Goal: Task Accomplishment & Management: Use online tool/utility

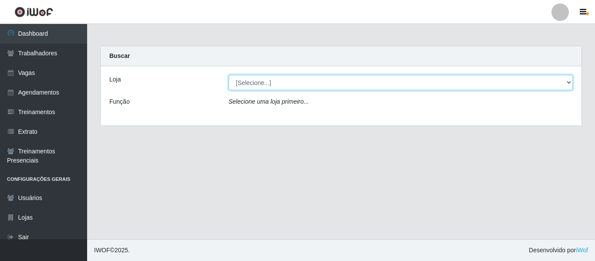
click at [568, 81] on select "[Selecione...] Varejão Supermercados" at bounding box center [401, 82] width 344 height 15
select select "237"
click at [229, 75] on select "[Selecione...] Varejão Supermercados" at bounding box center [401, 82] width 344 height 15
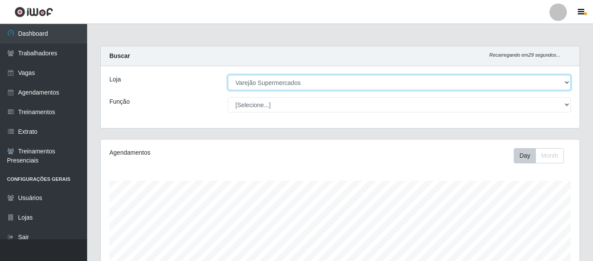
scroll to position [162, 0]
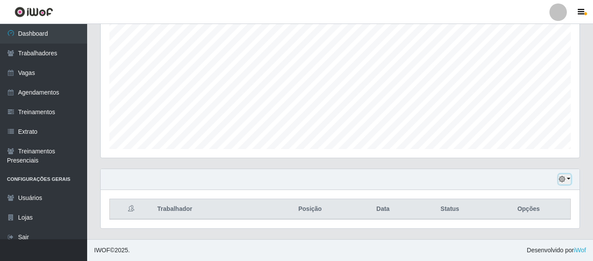
click at [566, 174] on button "button" at bounding box center [564, 179] width 12 height 10
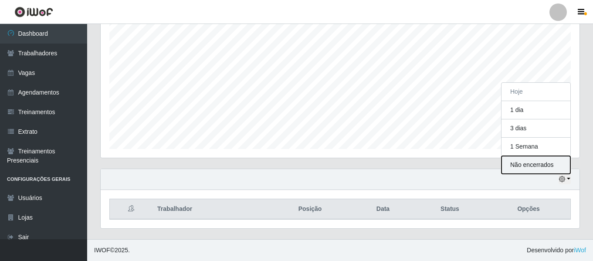
click at [516, 162] on button "Não encerrados" at bounding box center [535, 165] width 69 height 18
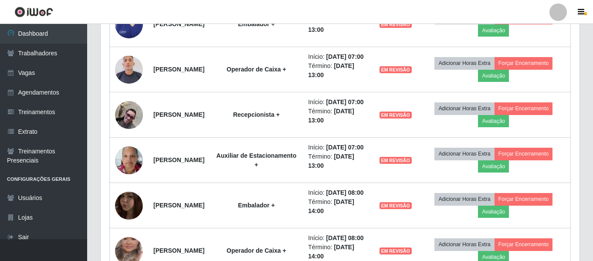
scroll to position [293, 0]
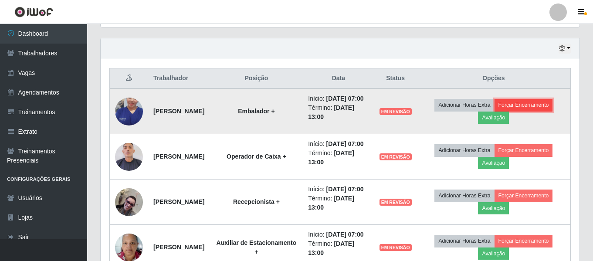
click at [533, 108] on button "Forçar Encerramento" at bounding box center [523, 105] width 58 height 12
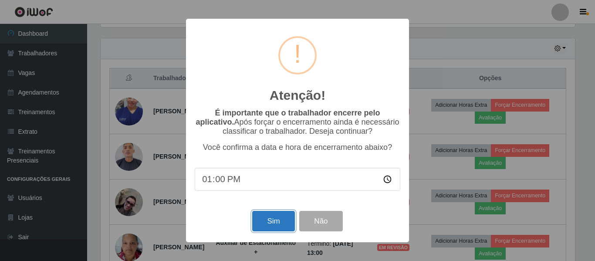
click at [279, 216] on button "Sim" at bounding box center [273, 221] width 42 height 20
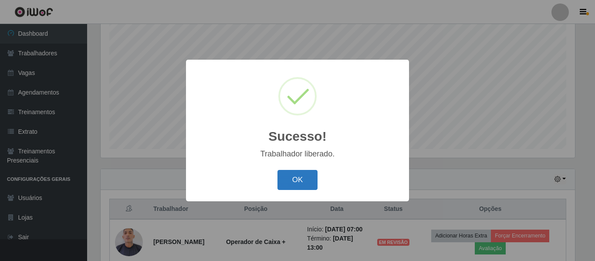
click at [298, 174] on button "OK" at bounding box center [297, 180] width 40 height 20
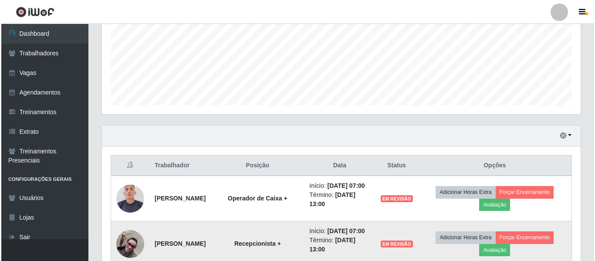
scroll to position [337, 0]
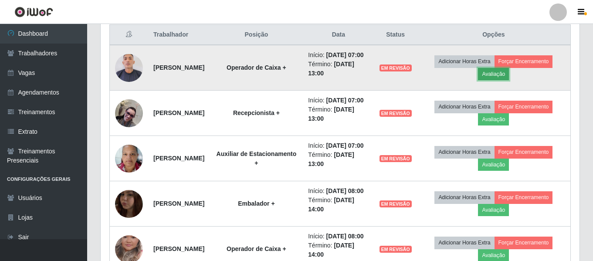
click at [504, 78] on button "Avaliação" at bounding box center [493, 74] width 31 height 12
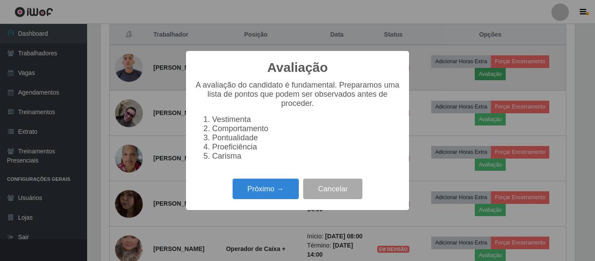
scroll to position [181, 474]
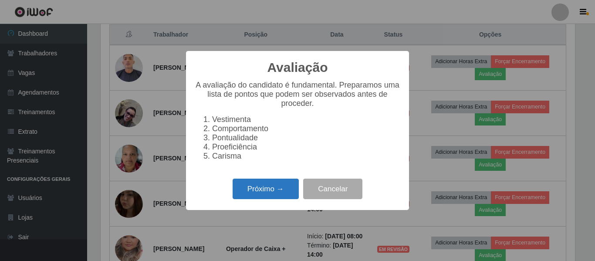
click at [253, 199] on button "Próximo →" at bounding box center [266, 189] width 66 height 20
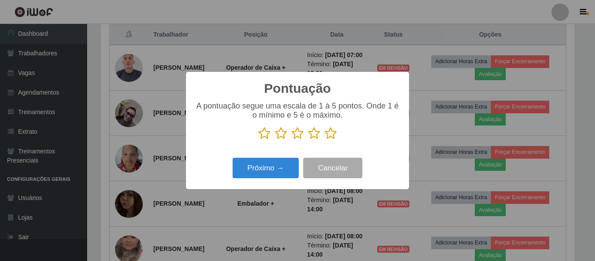
scroll to position [435302, 435009]
click at [326, 135] on icon at bounding box center [330, 133] width 12 height 13
click at [324, 140] on input "radio" at bounding box center [324, 140] width 0 height 0
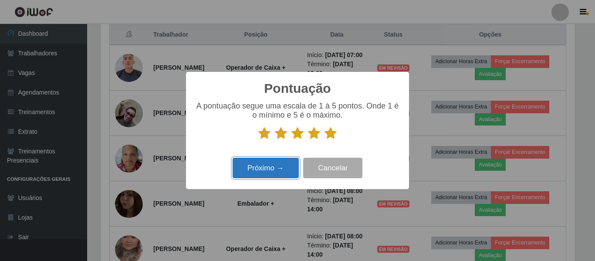
click at [283, 176] on button "Próximo →" at bounding box center [266, 168] width 66 height 20
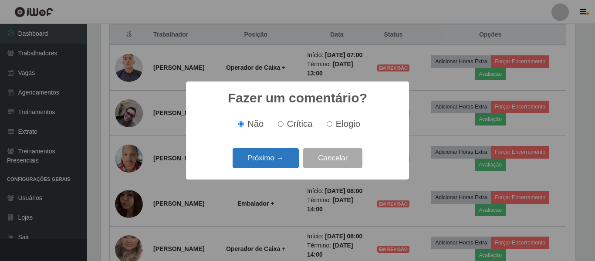
click at [287, 162] on button "Próximo →" at bounding box center [266, 158] width 66 height 20
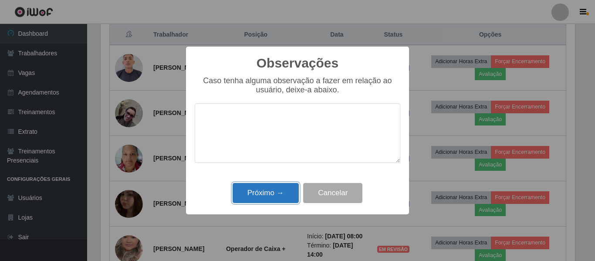
click at [277, 196] on button "Próximo →" at bounding box center [266, 193] width 66 height 20
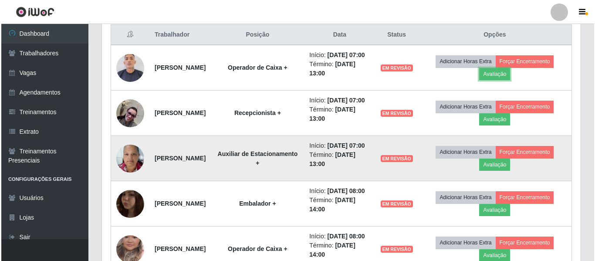
scroll to position [181, 479]
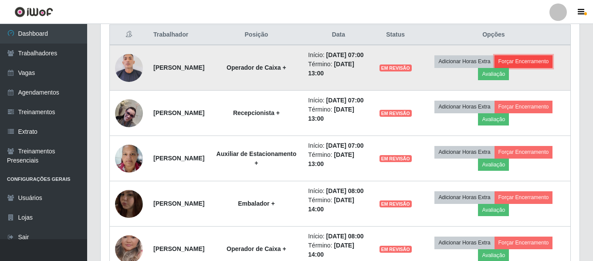
click at [547, 64] on button "Forçar Encerramento" at bounding box center [523, 61] width 58 height 12
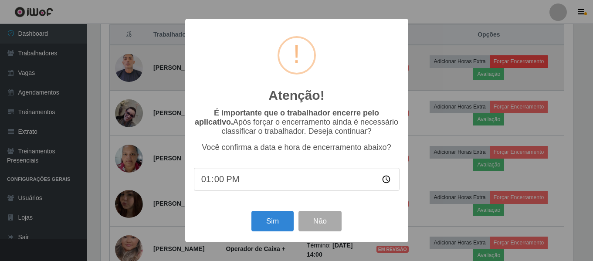
scroll to position [181, 474]
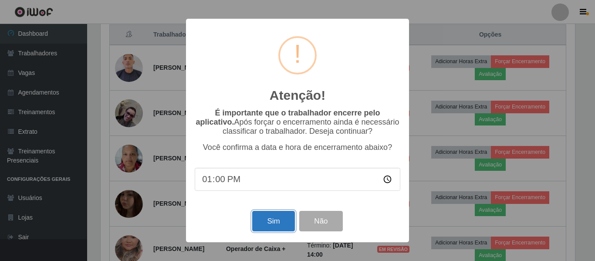
click at [287, 220] on button "Sim" at bounding box center [273, 221] width 42 height 20
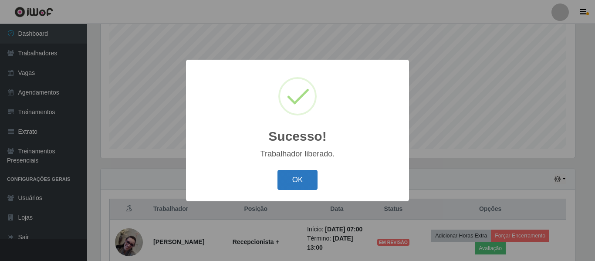
click at [315, 176] on button "OK" at bounding box center [297, 180] width 40 height 20
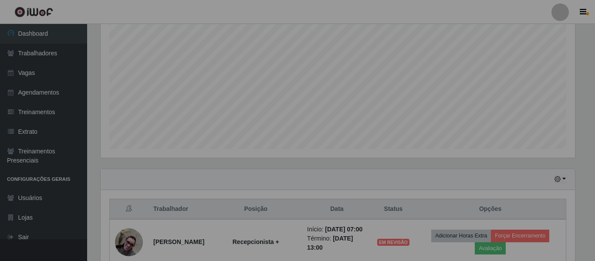
scroll to position [0, 0]
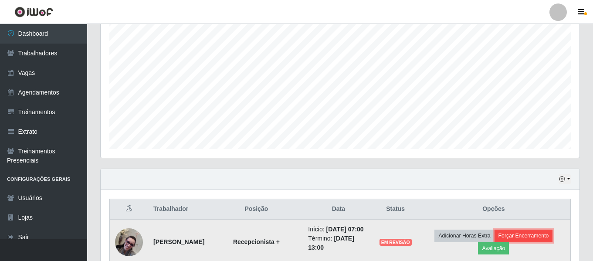
click at [526, 240] on button "Forçar Encerramento" at bounding box center [523, 235] width 58 height 12
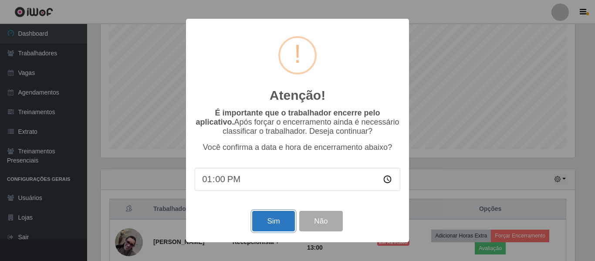
click at [275, 221] on button "Sim" at bounding box center [273, 221] width 42 height 20
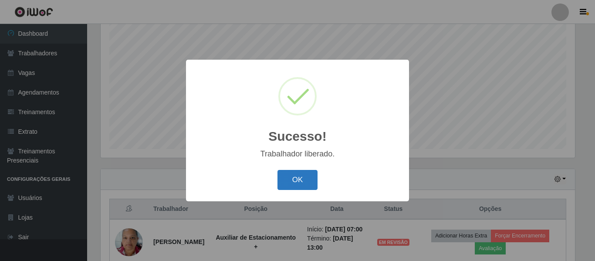
click at [309, 182] on button "OK" at bounding box center [297, 180] width 40 height 20
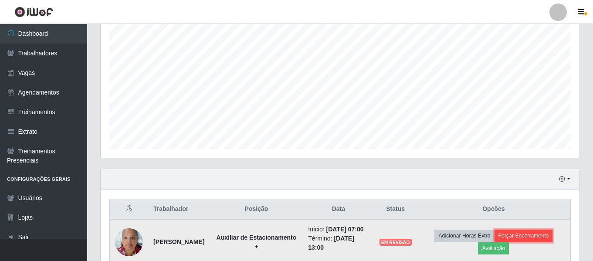
click at [539, 239] on button "Forçar Encerramento" at bounding box center [523, 235] width 58 height 12
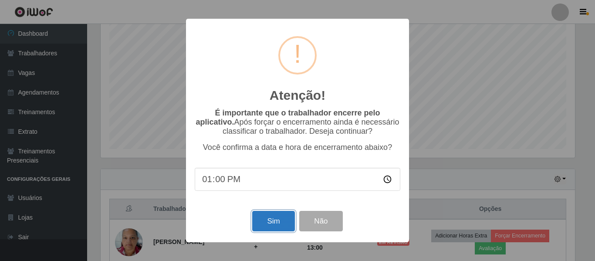
click at [263, 217] on button "Sim" at bounding box center [273, 221] width 42 height 20
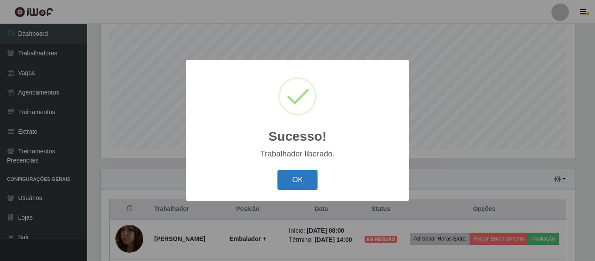
click at [295, 174] on button "OK" at bounding box center [297, 180] width 40 height 20
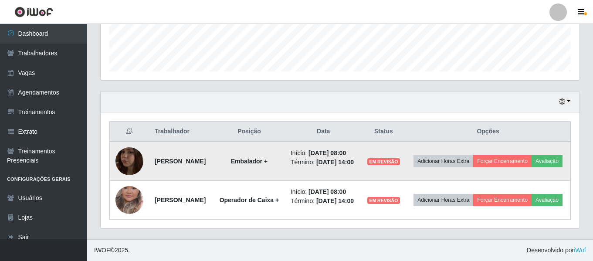
click at [129, 155] on img at bounding box center [129, 161] width 28 height 50
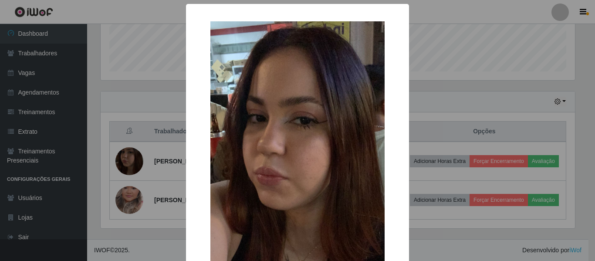
click at [455, 140] on div "× OK Cancel" at bounding box center [297, 130] width 595 height 261
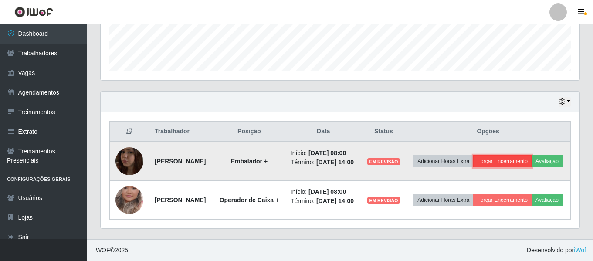
click at [516, 155] on button "Forçar Encerramento" at bounding box center [502, 161] width 58 height 12
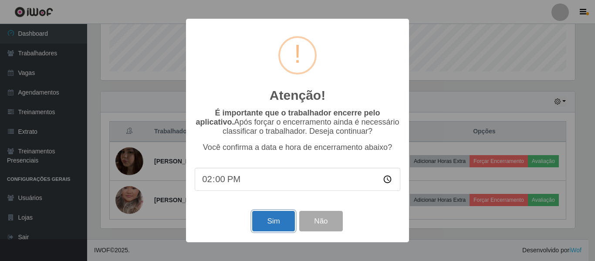
click at [272, 223] on button "Sim" at bounding box center [273, 221] width 42 height 20
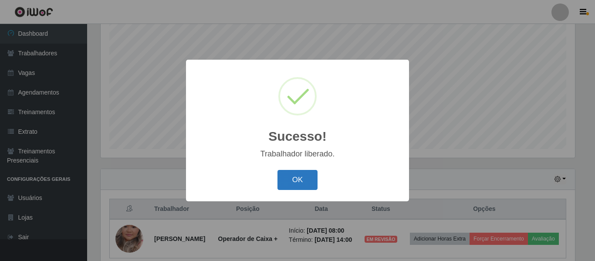
click at [300, 177] on button "OK" at bounding box center [297, 180] width 40 height 20
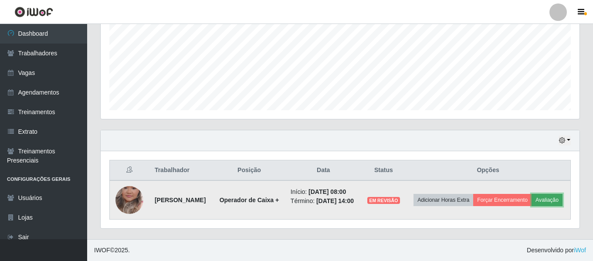
click at [531, 201] on button "Avaliação" at bounding box center [546, 200] width 31 height 12
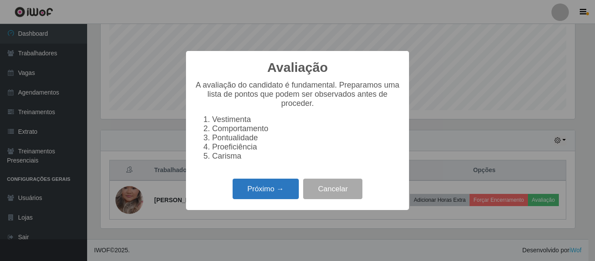
click at [259, 186] on button "Próximo →" at bounding box center [266, 189] width 66 height 20
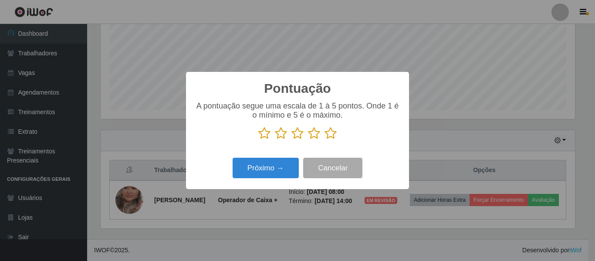
click at [327, 134] on icon at bounding box center [330, 133] width 12 height 13
click at [324, 140] on input "radio" at bounding box center [324, 140] width 0 height 0
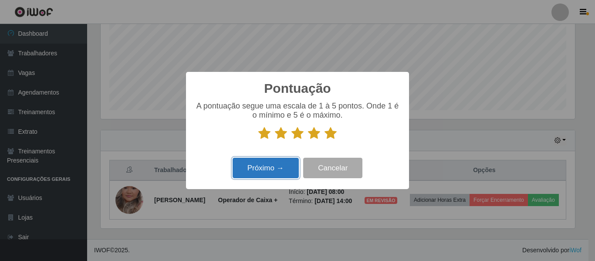
click at [276, 177] on button "Próximo →" at bounding box center [266, 168] width 66 height 20
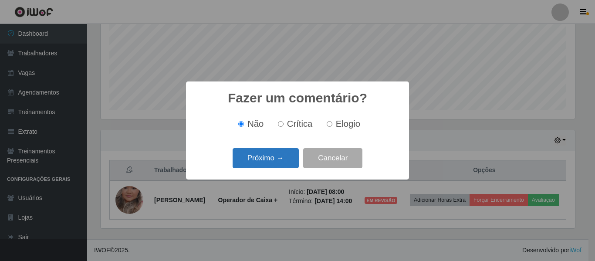
click at [287, 152] on button "Próximo →" at bounding box center [266, 158] width 66 height 20
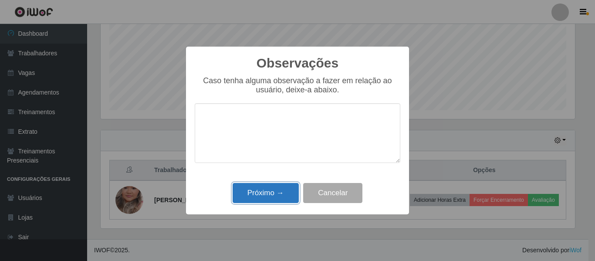
click at [282, 193] on button "Próximo →" at bounding box center [266, 193] width 66 height 20
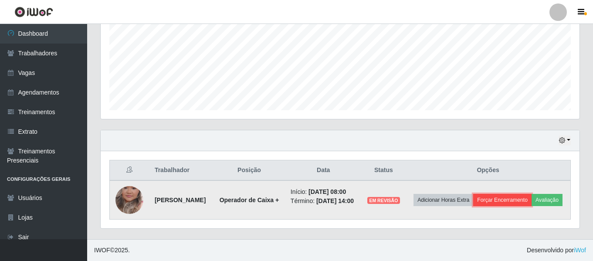
click at [531, 194] on button "Forçar Encerramento" at bounding box center [502, 200] width 58 height 12
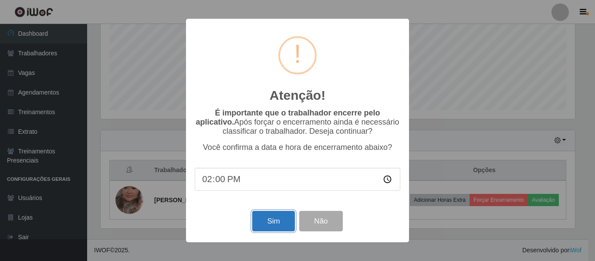
click at [275, 219] on button "Sim" at bounding box center [273, 221] width 42 height 20
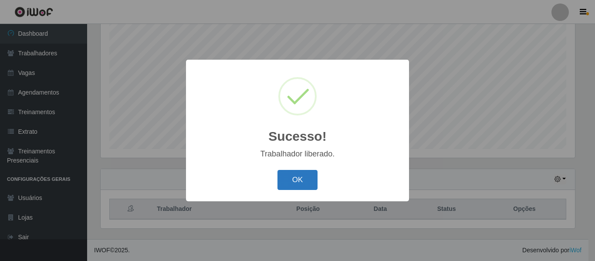
click at [293, 179] on button "OK" at bounding box center [297, 180] width 40 height 20
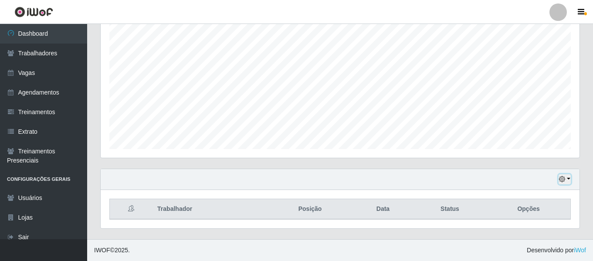
click at [567, 181] on button "button" at bounding box center [564, 179] width 12 height 10
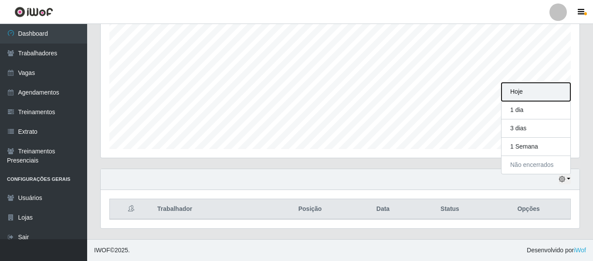
click at [528, 88] on button "Hoje" at bounding box center [535, 92] width 69 height 18
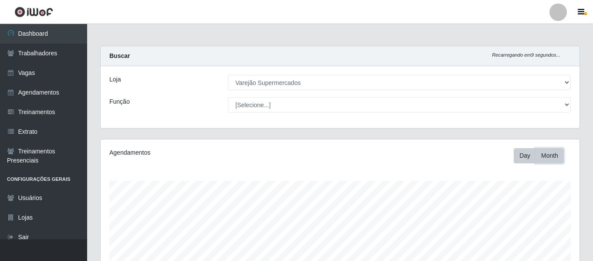
click at [555, 159] on button "Month" at bounding box center [549, 155] width 28 height 15
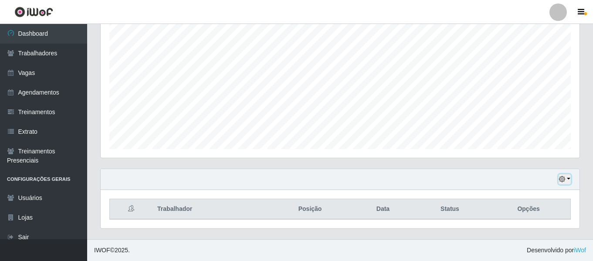
click at [560, 179] on icon "button" at bounding box center [562, 179] width 6 height 6
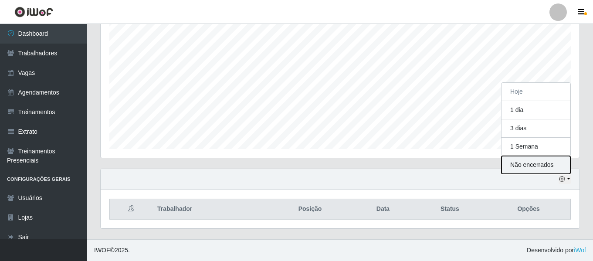
click at [529, 162] on button "Não encerrados" at bounding box center [535, 165] width 69 height 18
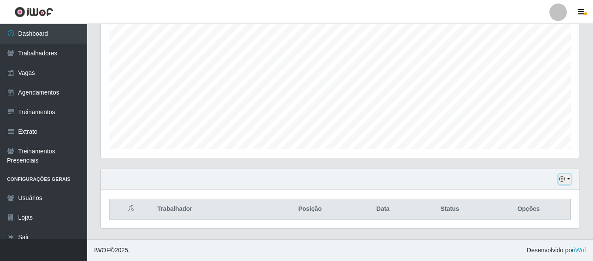
click at [566, 182] on button "button" at bounding box center [564, 179] width 12 height 10
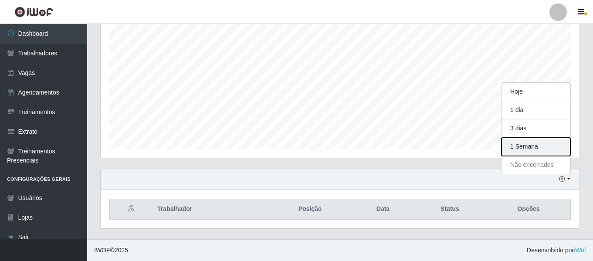
click at [530, 149] on button "1 Semana" at bounding box center [535, 147] width 69 height 18
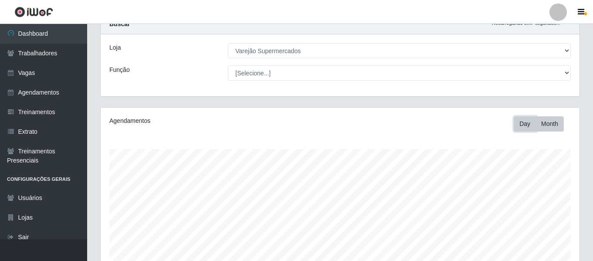
click at [521, 123] on button "Day" at bounding box center [524, 123] width 22 height 15
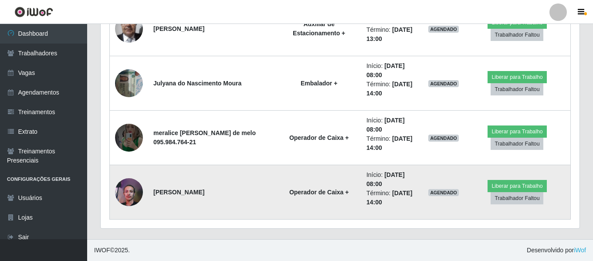
click at [125, 186] on img at bounding box center [129, 191] width 28 height 37
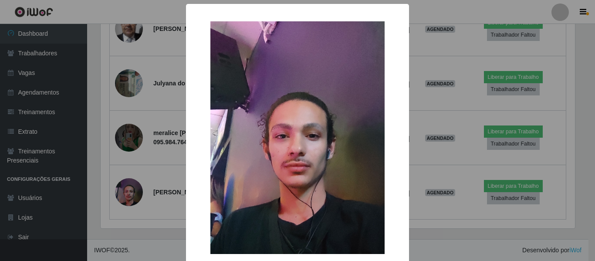
click at [161, 158] on div "× OK Cancel" at bounding box center [297, 130] width 595 height 261
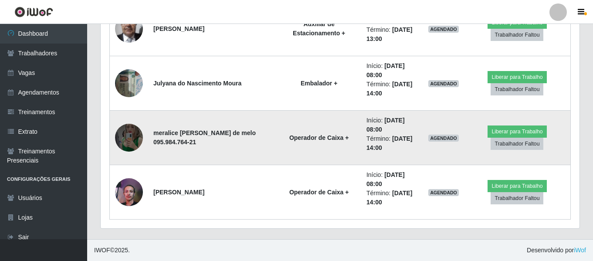
click at [124, 141] on img at bounding box center [129, 138] width 28 height 62
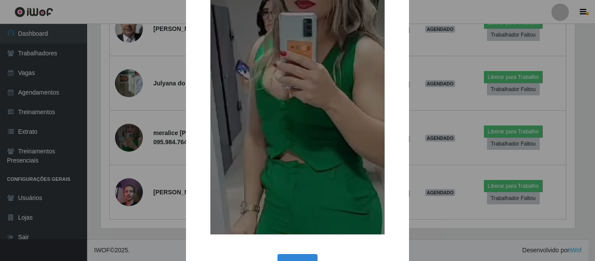
click at [155, 155] on div "× OK Cancel" at bounding box center [297, 130] width 595 height 261
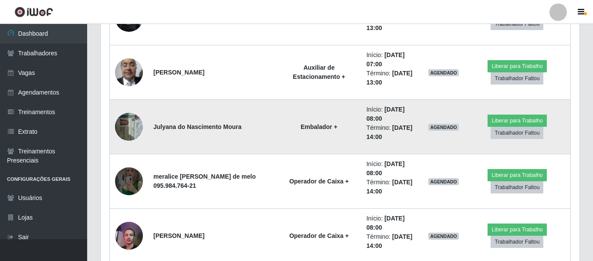
click at [133, 134] on img at bounding box center [129, 126] width 28 height 37
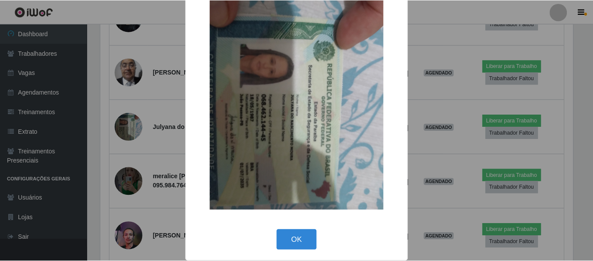
scroll to position [47, 0]
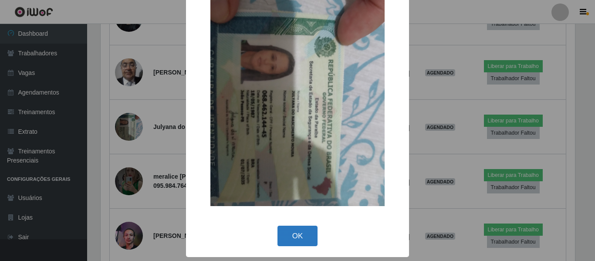
click at [301, 235] on button "OK" at bounding box center [297, 236] width 40 height 20
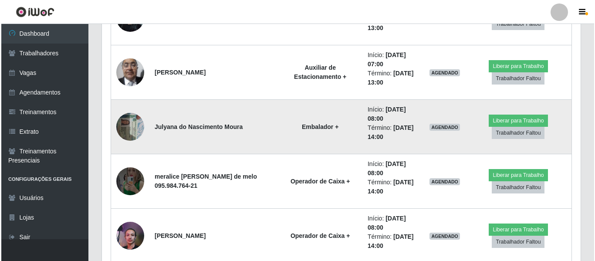
scroll to position [903, 0]
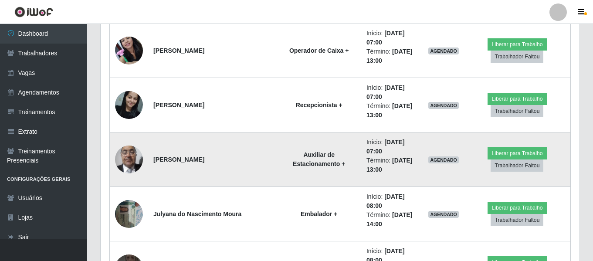
click at [128, 162] on img at bounding box center [129, 159] width 28 height 37
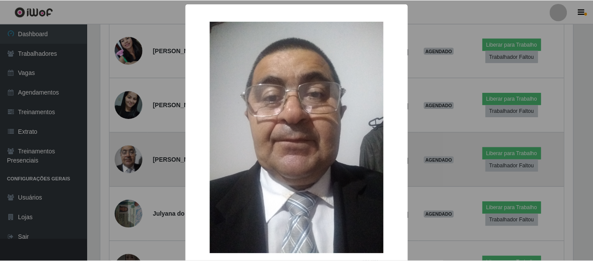
scroll to position [181, 474]
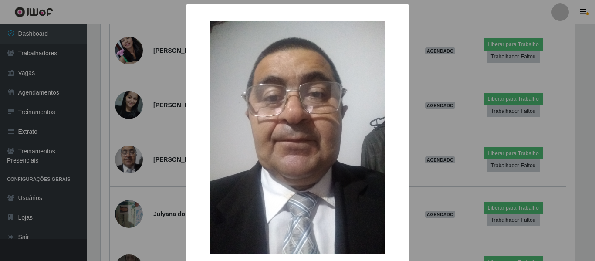
click at [189, 106] on div "× OK Cancel" at bounding box center [297, 154] width 223 height 301
click at [490, 148] on div "× OK Cancel" at bounding box center [297, 130] width 595 height 261
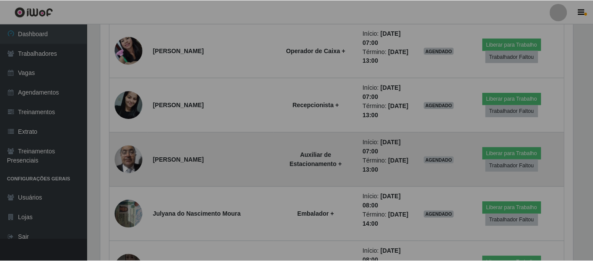
scroll to position [181, 479]
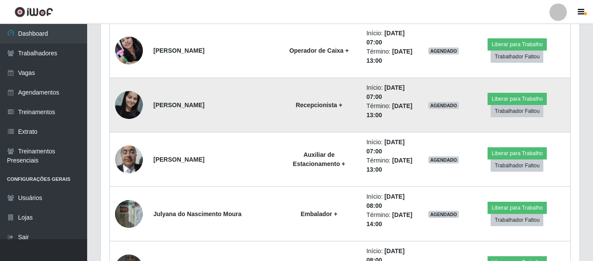
click at [128, 101] on img at bounding box center [129, 104] width 28 height 37
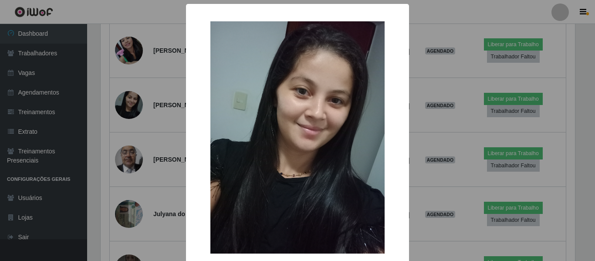
click at [142, 79] on div "× OK Cancel" at bounding box center [297, 130] width 595 height 261
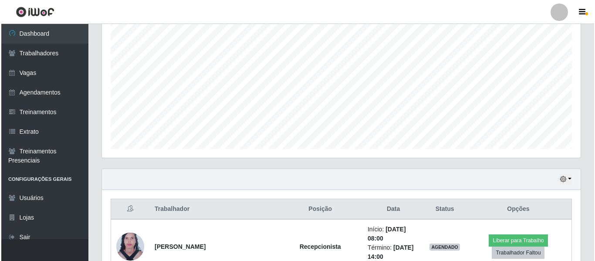
scroll to position [337, 0]
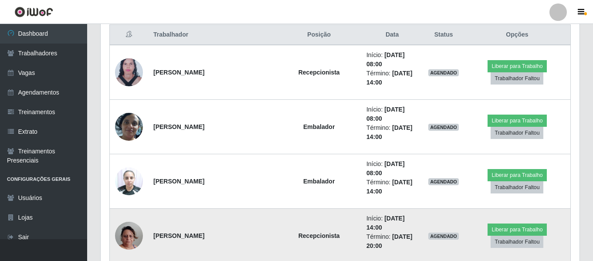
click at [138, 238] on img at bounding box center [129, 236] width 28 height 50
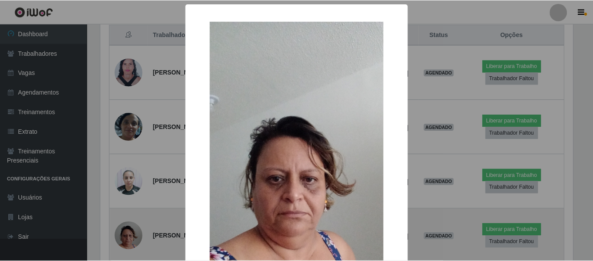
scroll to position [181, 474]
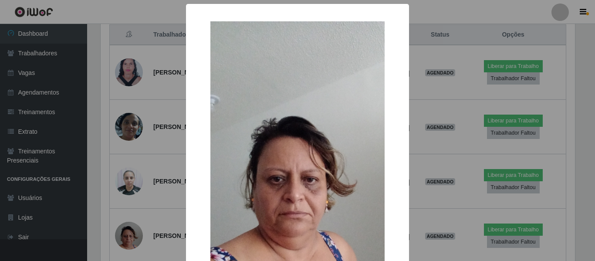
click at [489, 84] on div "× OK Cancel" at bounding box center [297, 130] width 595 height 261
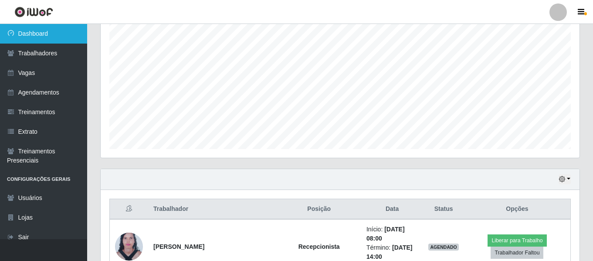
scroll to position [0, 0]
